Goal: Obtain resource: Download file/media

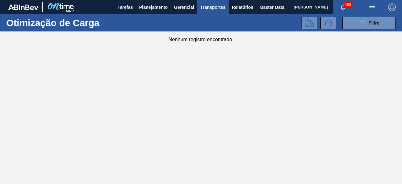
scroll to position [69, 0]
click at [251, 7] on span "Relatórios" at bounding box center [242, 7] width 21 height 8
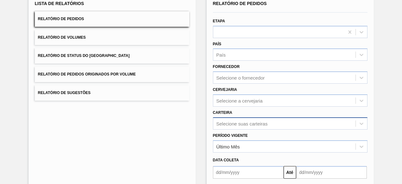
scroll to position [92, 0]
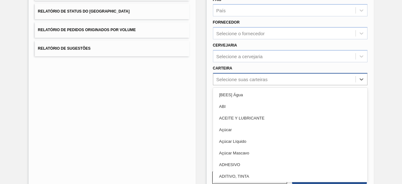
click at [226, 85] on div "option Açúcar focused, 4 of 101. 101 results available. Use Up and Down to choo…" at bounding box center [290, 79] width 154 height 12
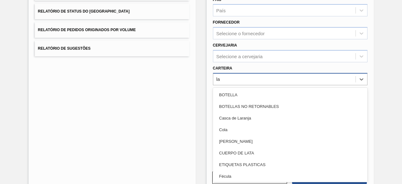
type input "lat"
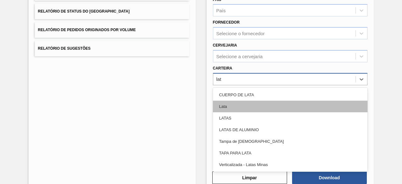
click at [225, 107] on div "Lata" at bounding box center [290, 106] width 154 height 12
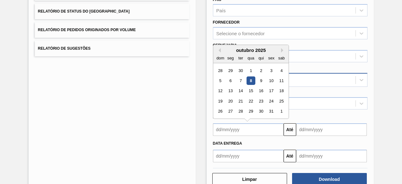
click at [238, 125] on input "text" at bounding box center [248, 129] width 71 height 13
click at [250, 80] on div "8" at bounding box center [250, 80] width 8 height 8
type input "[DATE]"
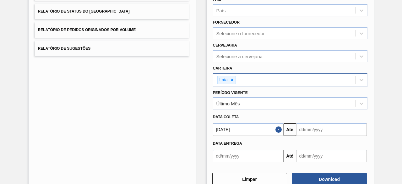
click at [304, 125] on input "text" at bounding box center [331, 129] width 71 height 13
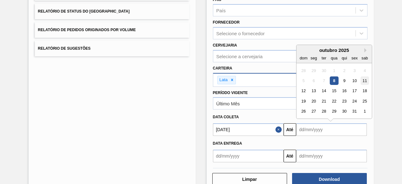
click at [363, 82] on div "11" at bounding box center [364, 80] width 8 height 8
type input "[DATE]"
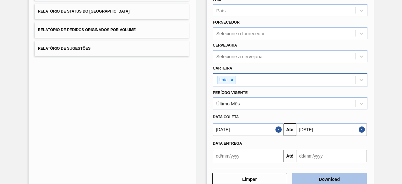
click at [340, 177] on button "Download" at bounding box center [329, 179] width 75 height 13
